Goal: Task Accomplishment & Management: Use online tool/utility

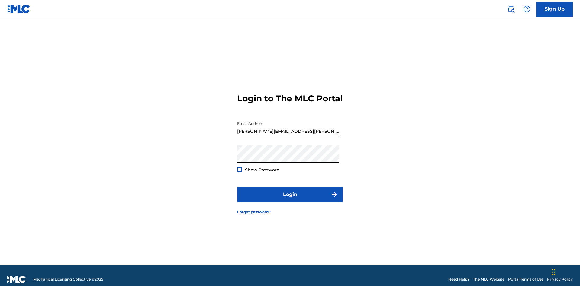
scroll to position [8, 0]
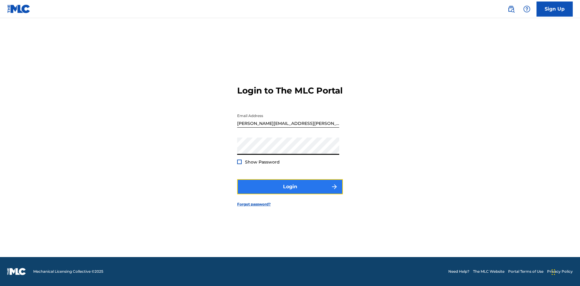
click at [290, 192] on button "Login" at bounding box center [290, 186] width 106 height 15
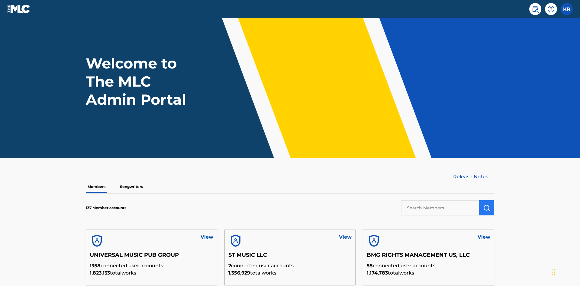
click at [440, 201] on input "text" at bounding box center [440, 208] width 78 height 15
click at [487, 204] on img "submit" at bounding box center [486, 207] width 7 height 7
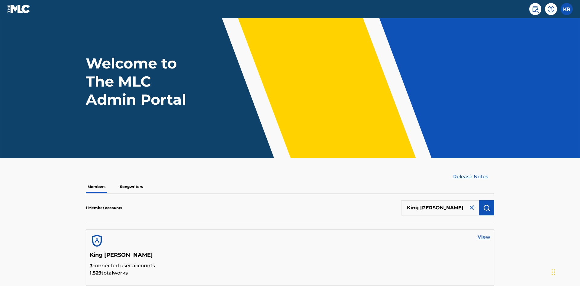
click at [484, 234] on link "View" at bounding box center [484, 237] width 13 height 7
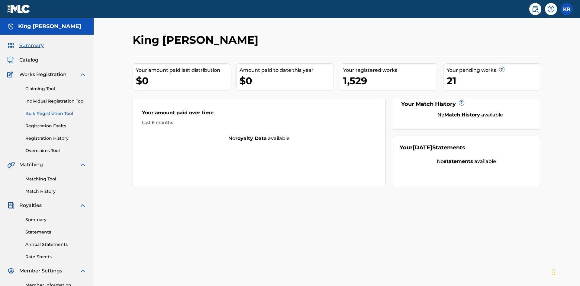
click at [56, 111] on link "Bulk Registration Tool" at bounding box center [55, 114] width 61 height 6
